Goal: Task Accomplishment & Management: Manage account settings

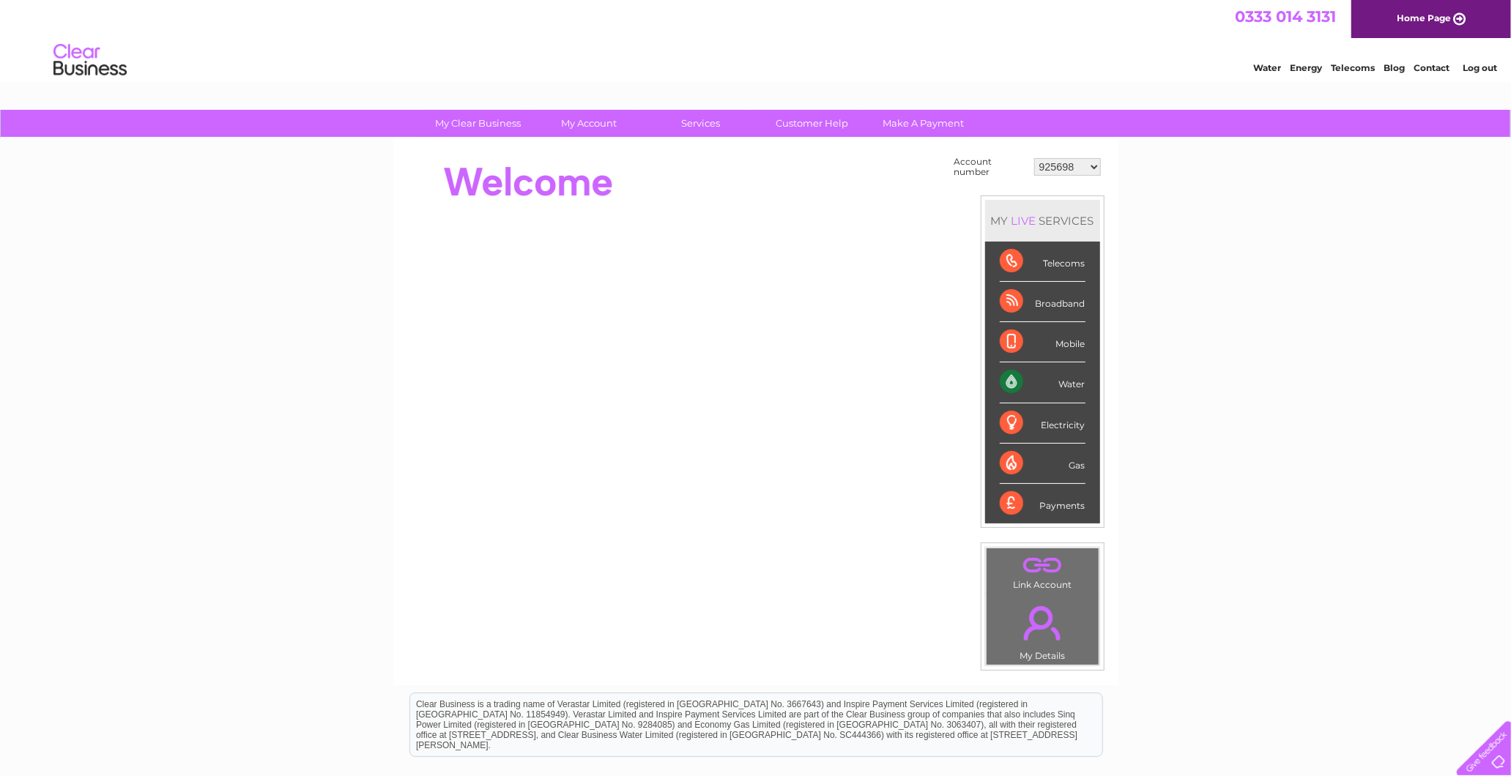
click at [1061, 167] on select "925698 934462 934831 938572 941363 942374 952730 966731 966770 967205 971927 97…" at bounding box center [1067, 167] width 67 height 18
select select "30299135"
click at [1034, 158] on select "925698 934462 934831 938572 941363 942374 952730 966731 966770 967205 971927 97…" at bounding box center [1067, 167] width 67 height 18
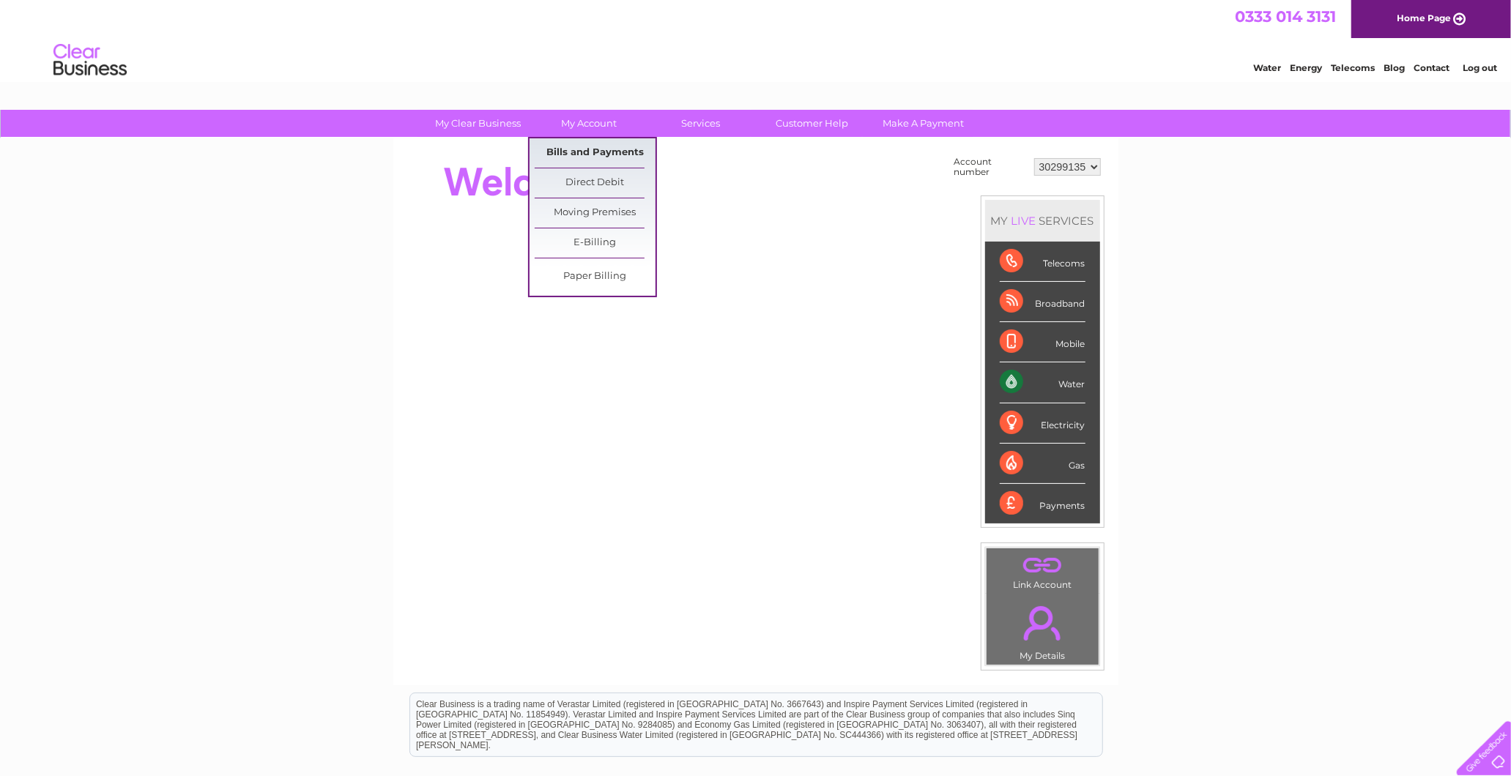
click at [590, 160] on link "Bills and Payments" at bounding box center [595, 152] width 121 height 29
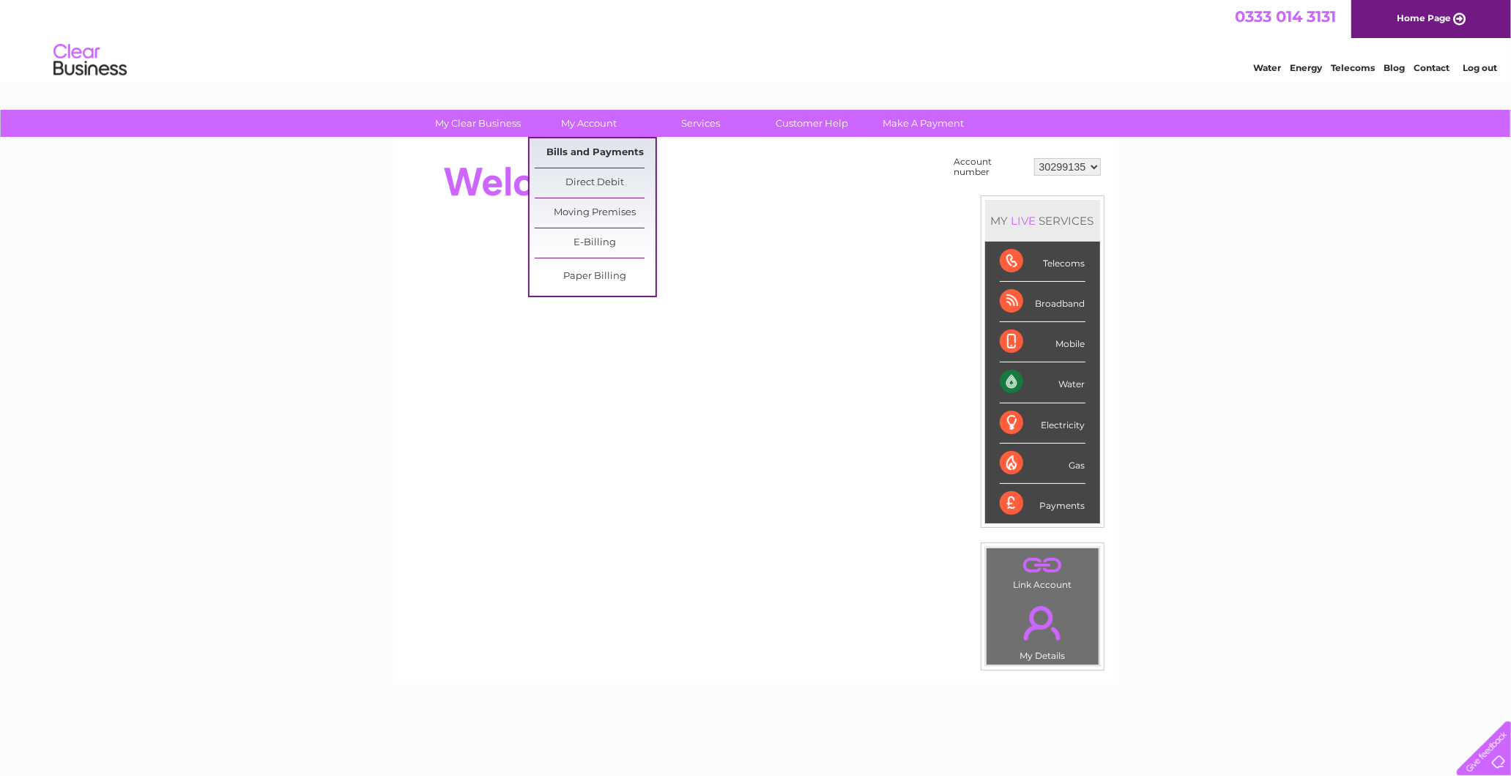
click at [564, 161] on link "Bills and Payments" at bounding box center [595, 152] width 121 height 29
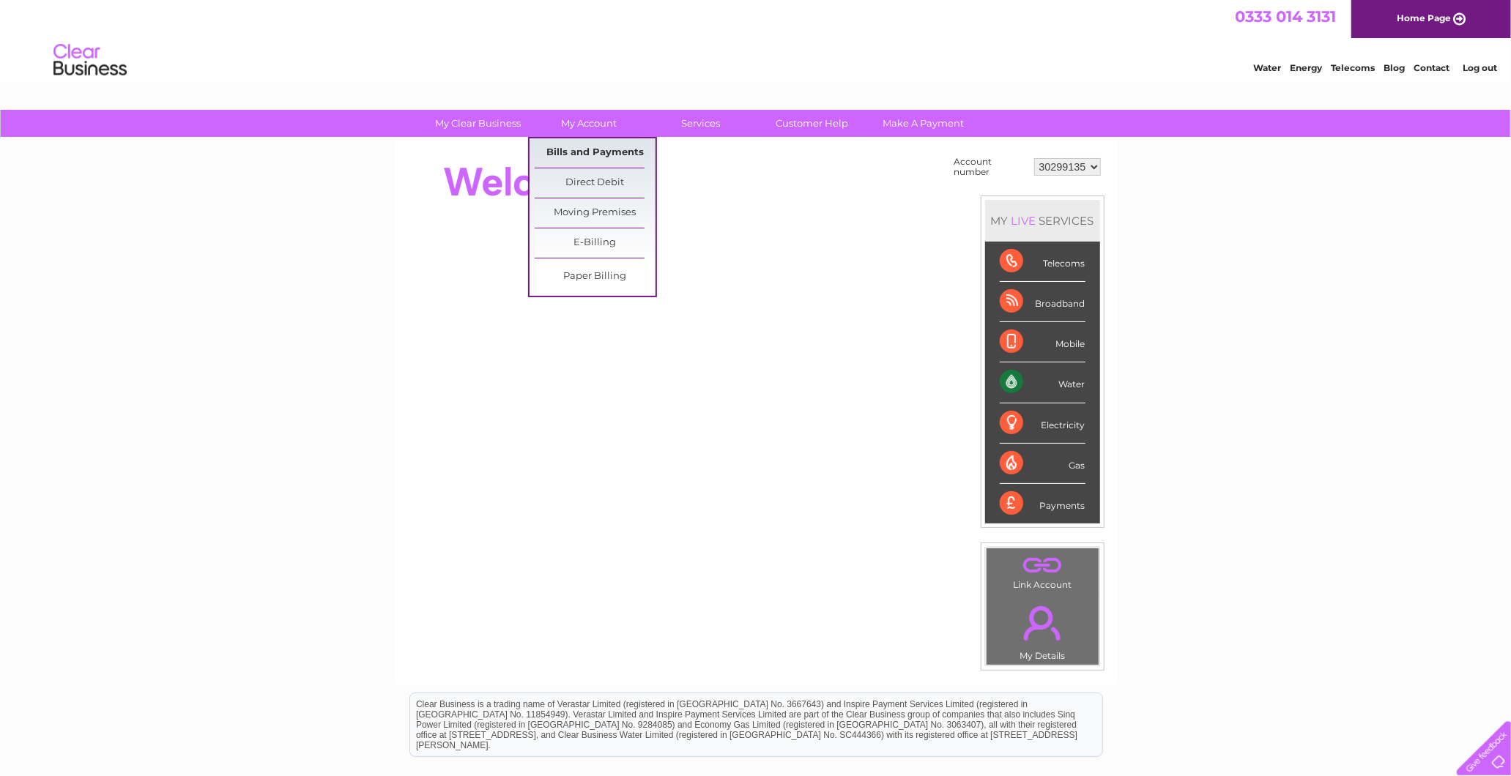
click at [564, 150] on link "Bills and Payments" at bounding box center [595, 152] width 121 height 29
click at [573, 149] on link "Bills and Payments" at bounding box center [595, 152] width 121 height 29
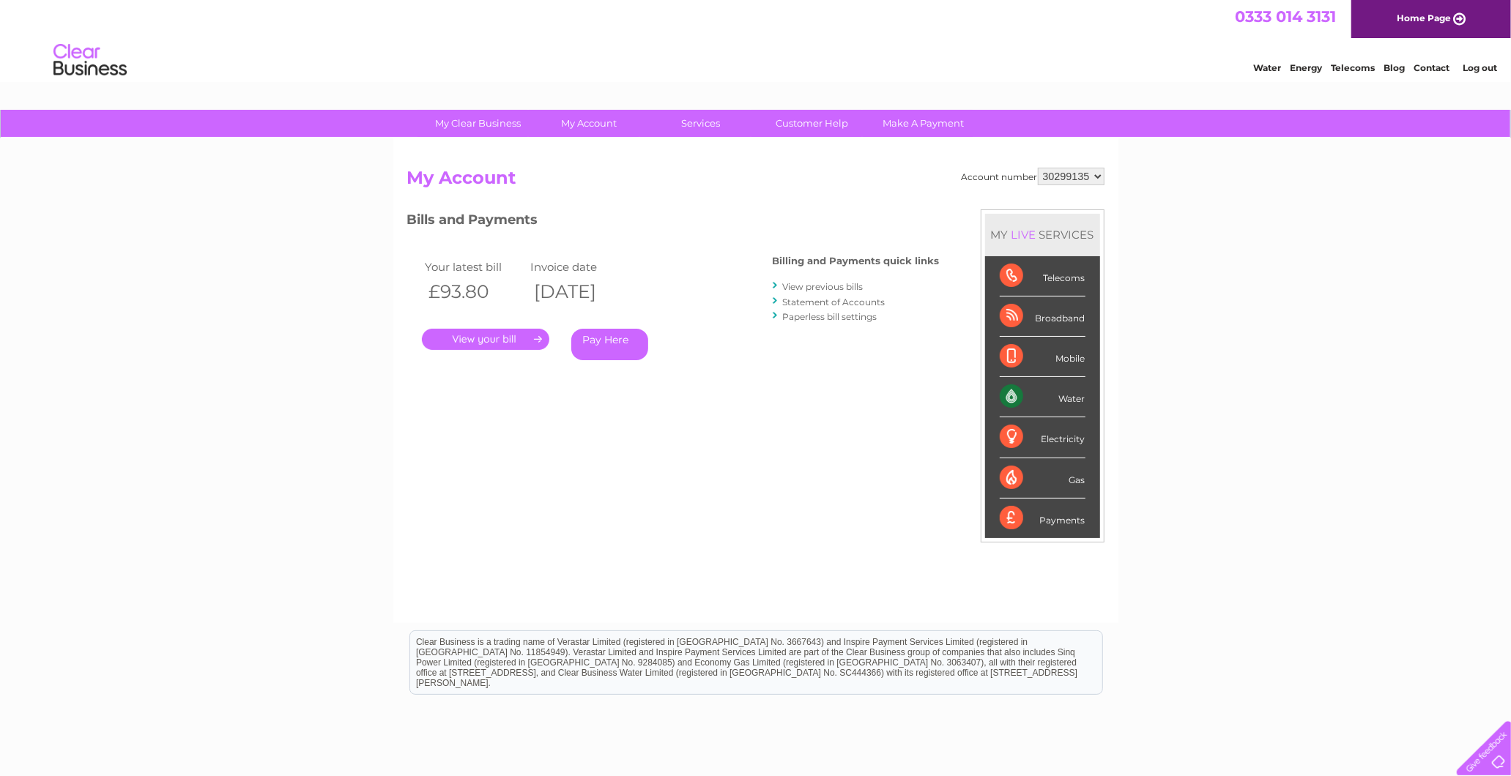
click at [838, 284] on link "View previous bills" at bounding box center [823, 286] width 81 height 11
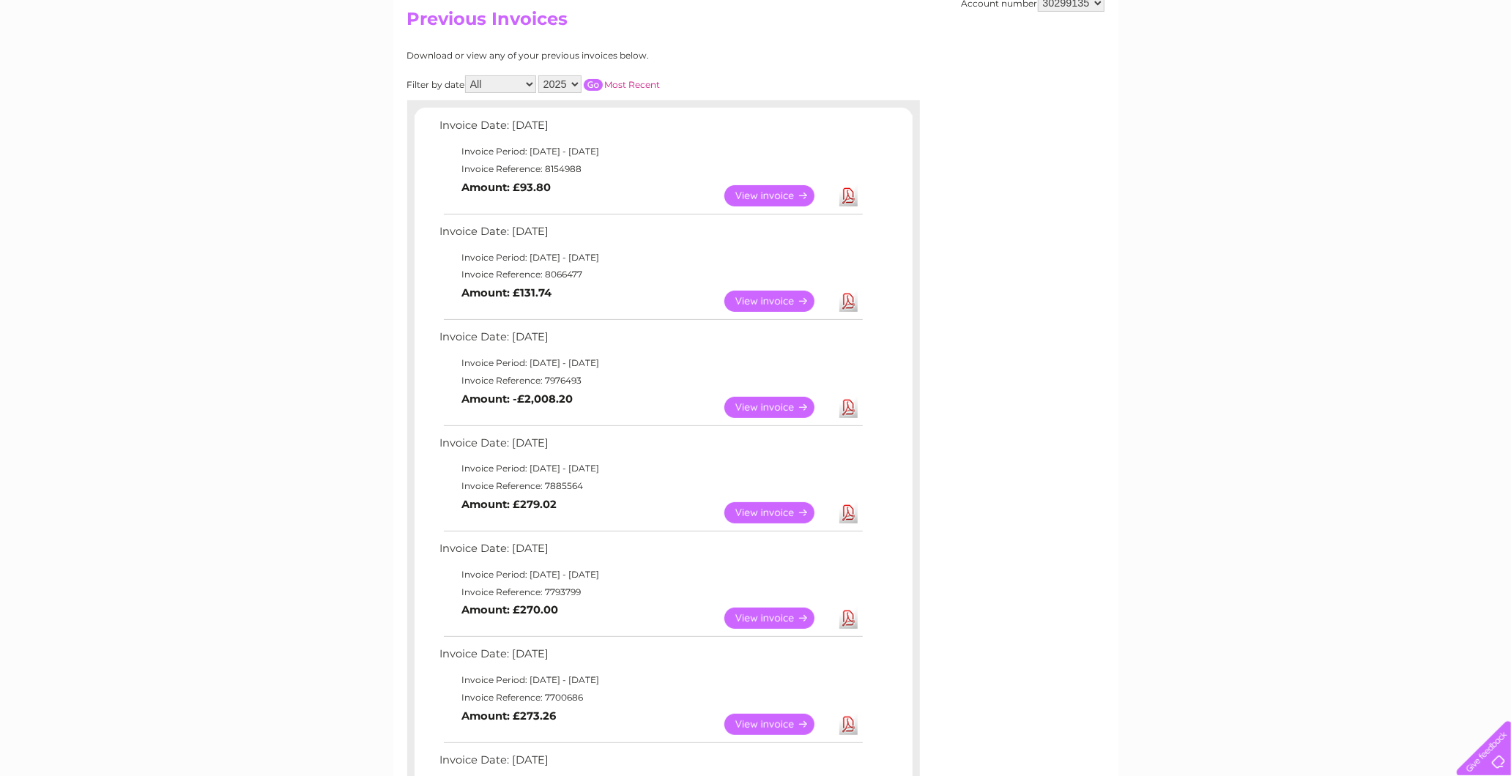
scroll to position [163, 0]
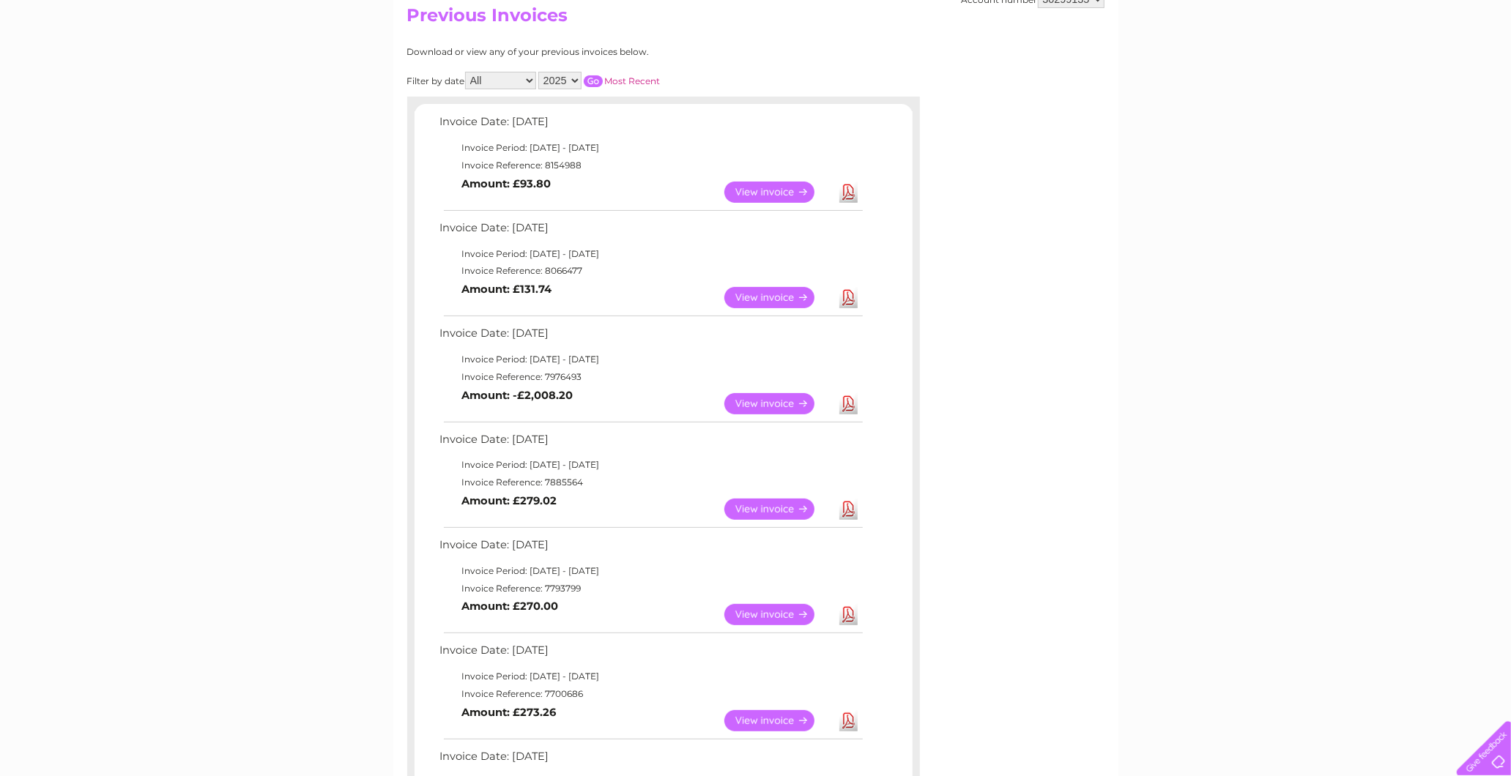
click at [844, 398] on link "Download" at bounding box center [848, 403] width 18 height 21
click at [844, 186] on link "Download" at bounding box center [848, 192] width 18 height 21
